Goal: Task Accomplishment & Management: Manage account settings

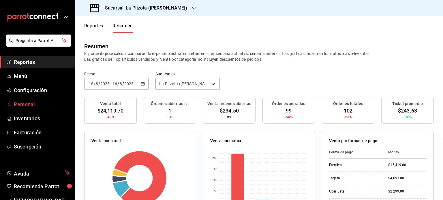
click at [29, 109] on link "Personal" at bounding box center [37, 104] width 75 height 12
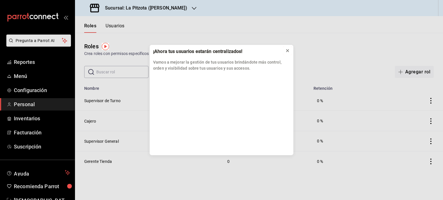
click at [287, 51] on icon at bounding box center [287, 50] width 5 height 5
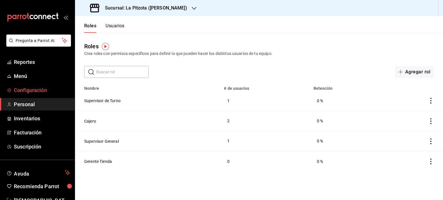
scroll to position [17, 0]
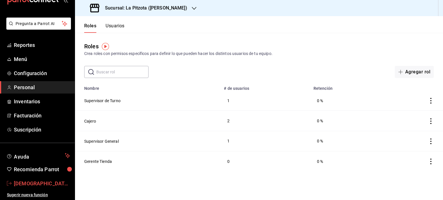
click at [35, 185] on span "[DEMOGRAPHIC_DATA][PERSON_NAME]" at bounding box center [42, 184] width 56 height 8
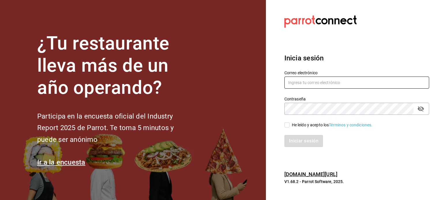
click at [299, 78] on input "text" at bounding box center [356, 83] width 145 height 12
type input "[EMAIL_ADDRESS][DOMAIN_NAME]"
click at [287, 126] on input "He leído y acepto los Términos y condiciones." at bounding box center [286, 125] width 5 height 5
checkbox input "true"
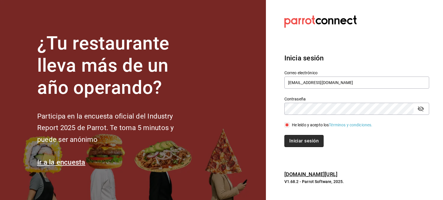
click at [294, 138] on button "Iniciar sesión" at bounding box center [303, 141] width 39 height 12
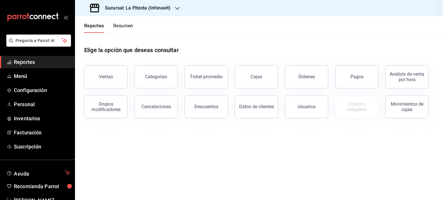
click at [129, 23] on button "Resumen" at bounding box center [123, 28] width 20 height 10
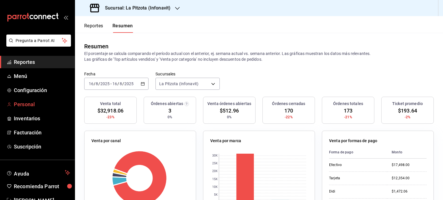
click at [31, 106] on span "Personal" at bounding box center [42, 105] width 56 height 8
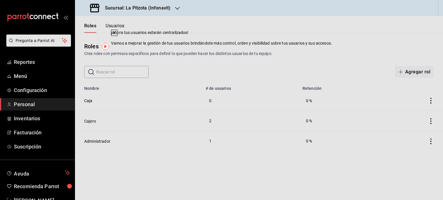
click at [288, 50] on div "Roles Crea roles con permisos específicos para definir lo que pueden hacer los …" at bounding box center [259, 49] width 368 height 15
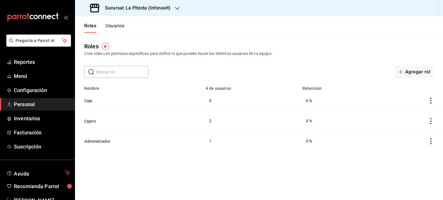
click at [116, 29] on button "Usuarios" at bounding box center [115, 28] width 19 height 10
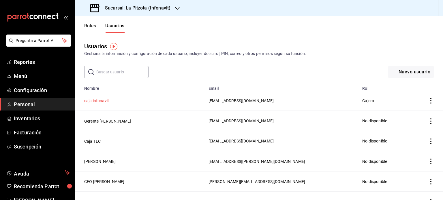
click at [95, 102] on button "caja infonavit" at bounding box center [96, 101] width 25 height 6
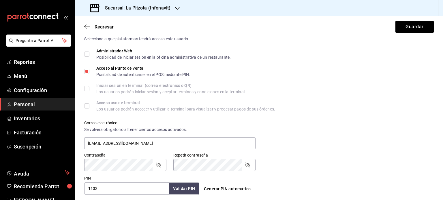
scroll to position [140, 0]
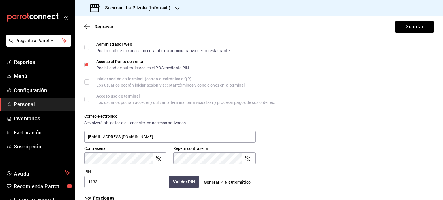
click at [108, 179] on input "1133" at bounding box center [126, 182] width 85 height 12
type input "1134"
click at [418, 24] on button "Guardar" at bounding box center [414, 27] width 38 height 12
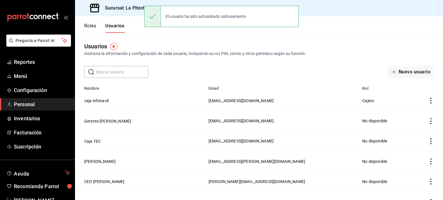
click at [418, 24] on header "Roles Usuarios" at bounding box center [259, 24] width 368 height 17
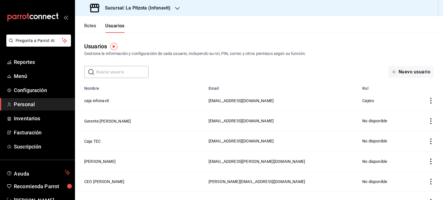
click at [418, 24] on header "Roles Usuarios" at bounding box center [259, 24] width 368 height 17
click at [87, 25] on button "Roles" at bounding box center [90, 28] width 12 height 10
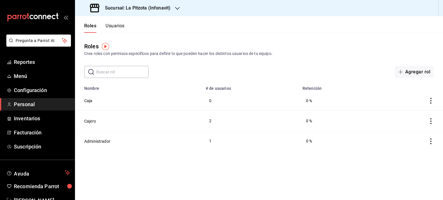
click at [85, 16] on div "Sucursal: La Pitzota (Infonavit)" at bounding box center [131, 8] width 102 height 16
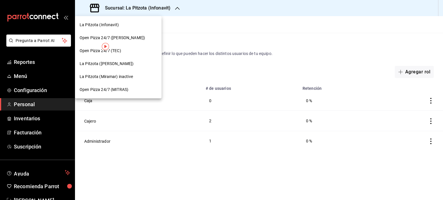
click at [85, 16] on div at bounding box center [221, 100] width 443 height 200
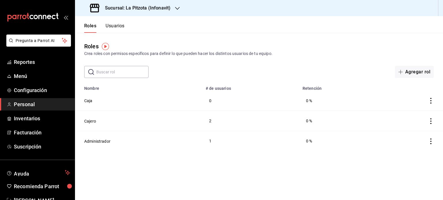
click at [85, 16] on div "Sucursal: La Pitzota (Infonavit)" at bounding box center [131, 8] width 102 height 16
